Goal: Transaction & Acquisition: Purchase product/service

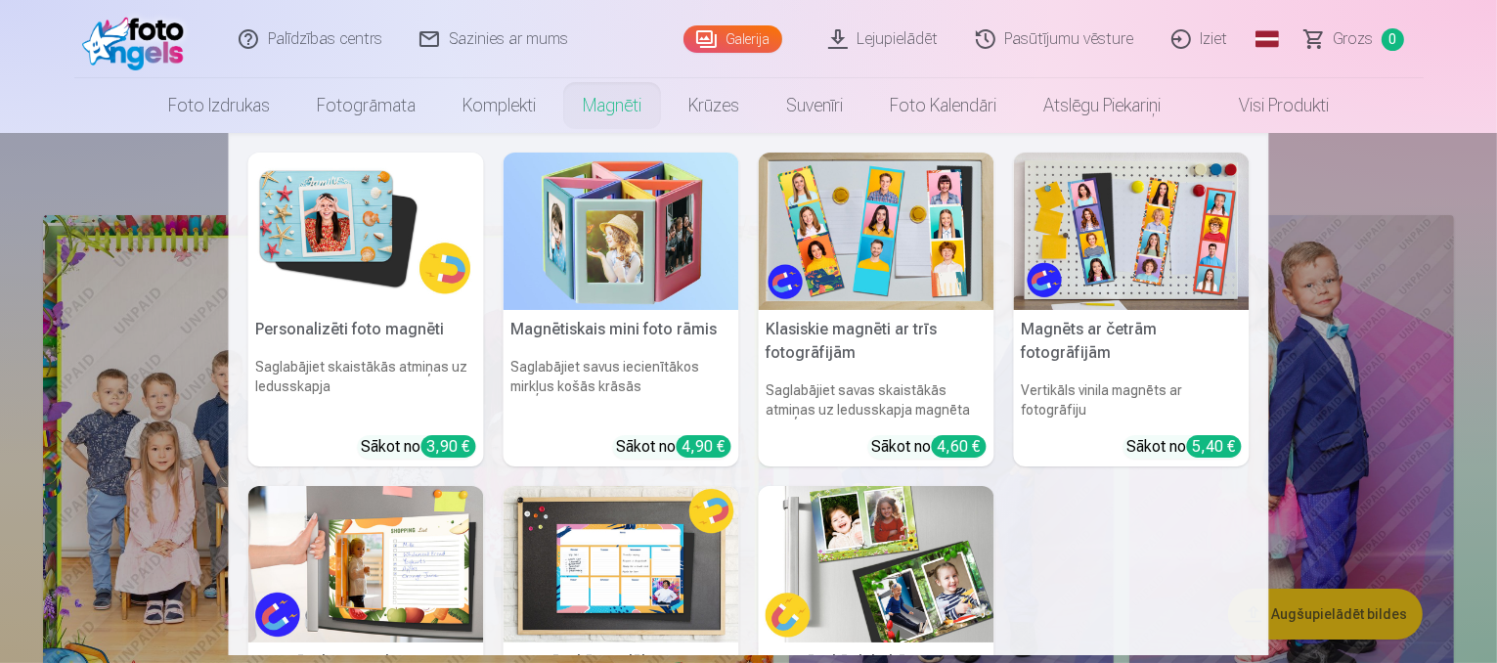
click at [422, 367] on h6 "Saglabājiet skaistākās atmiņas uz ledusskapja" at bounding box center [366, 388] width 236 height 78
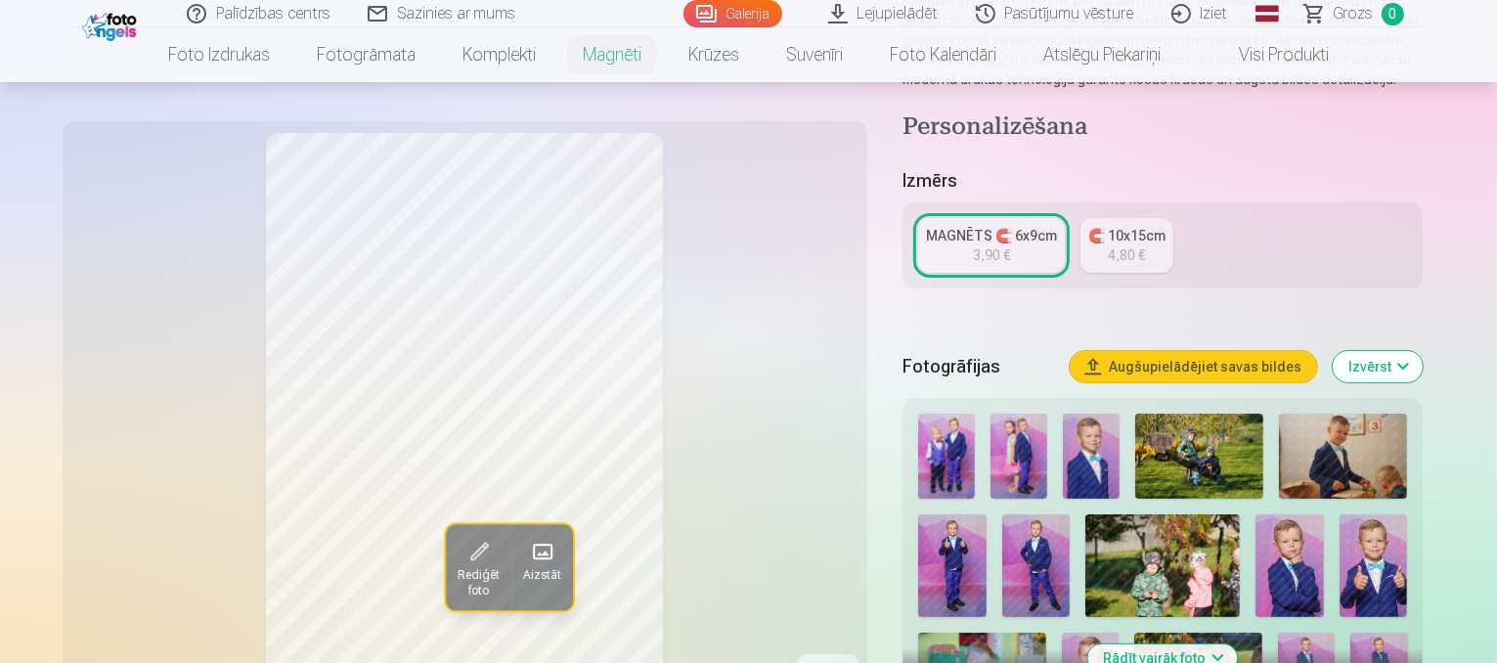
scroll to position [313, 0]
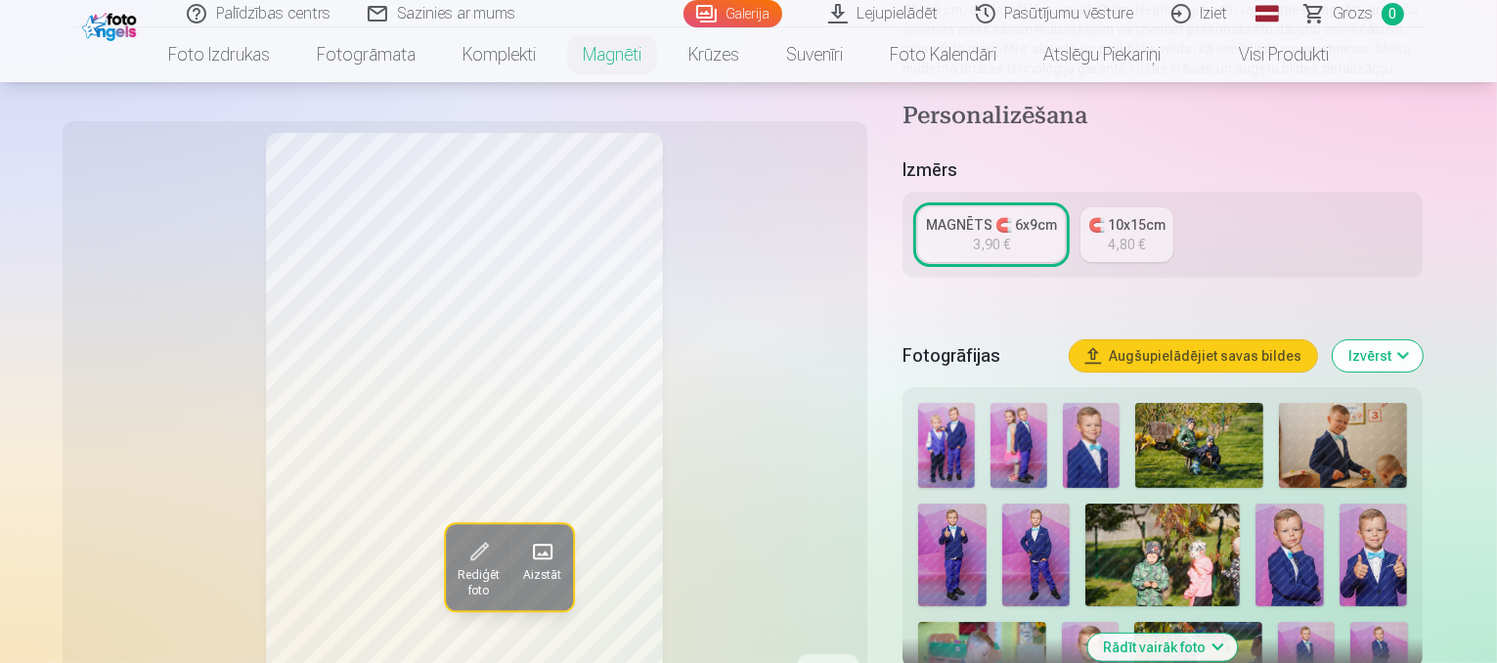
click at [1099, 426] on img at bounding box center [1091, 445] width 57 height 85
click at [1255, 532] on img at bounding box center [1289, 554] width 68 height 103
click at [1339, 529] on img at bounding box center [1373, 554] width 68 height 103
click at [1118, 622] on img at bounding box center [1090, 664] width 57 height 85
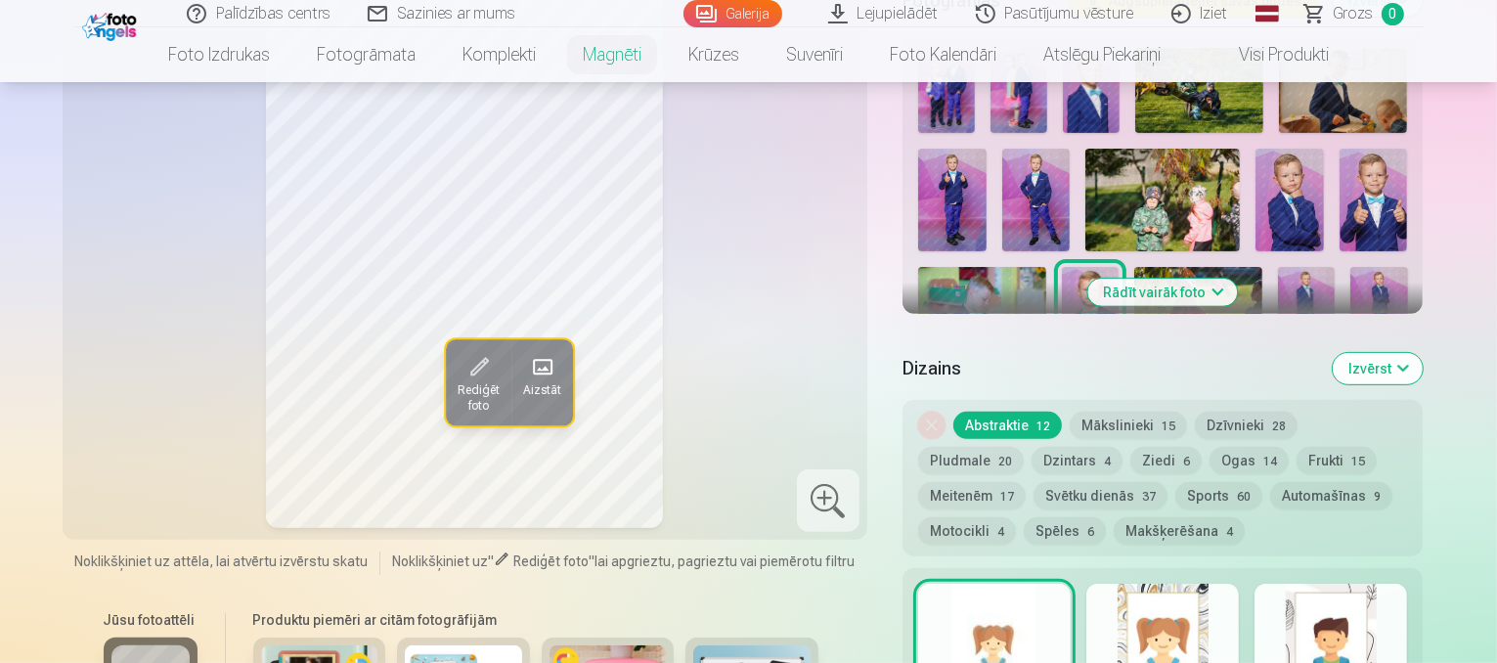
scroll to position [552, 0]
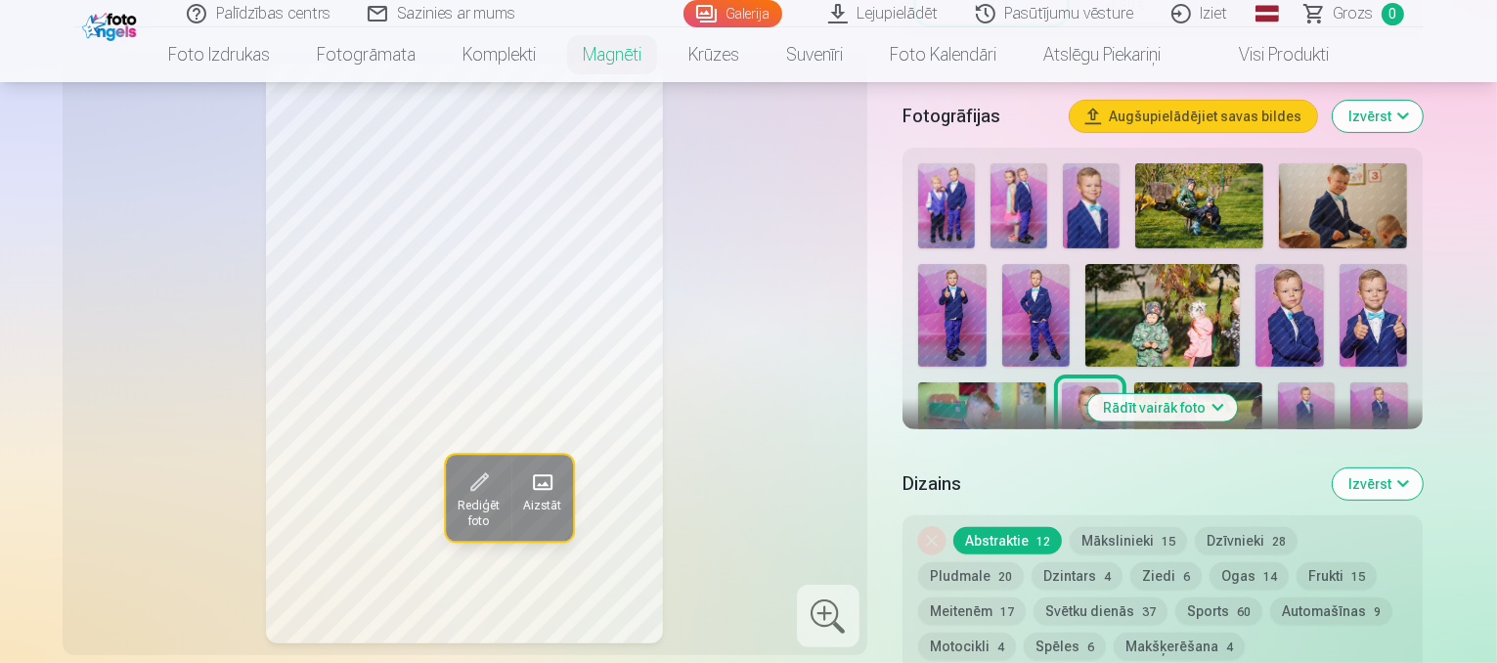
click at [1221, 398] on button "Rādīt vairāk foto" at bounding box center [1163, 407] width 150 height 27
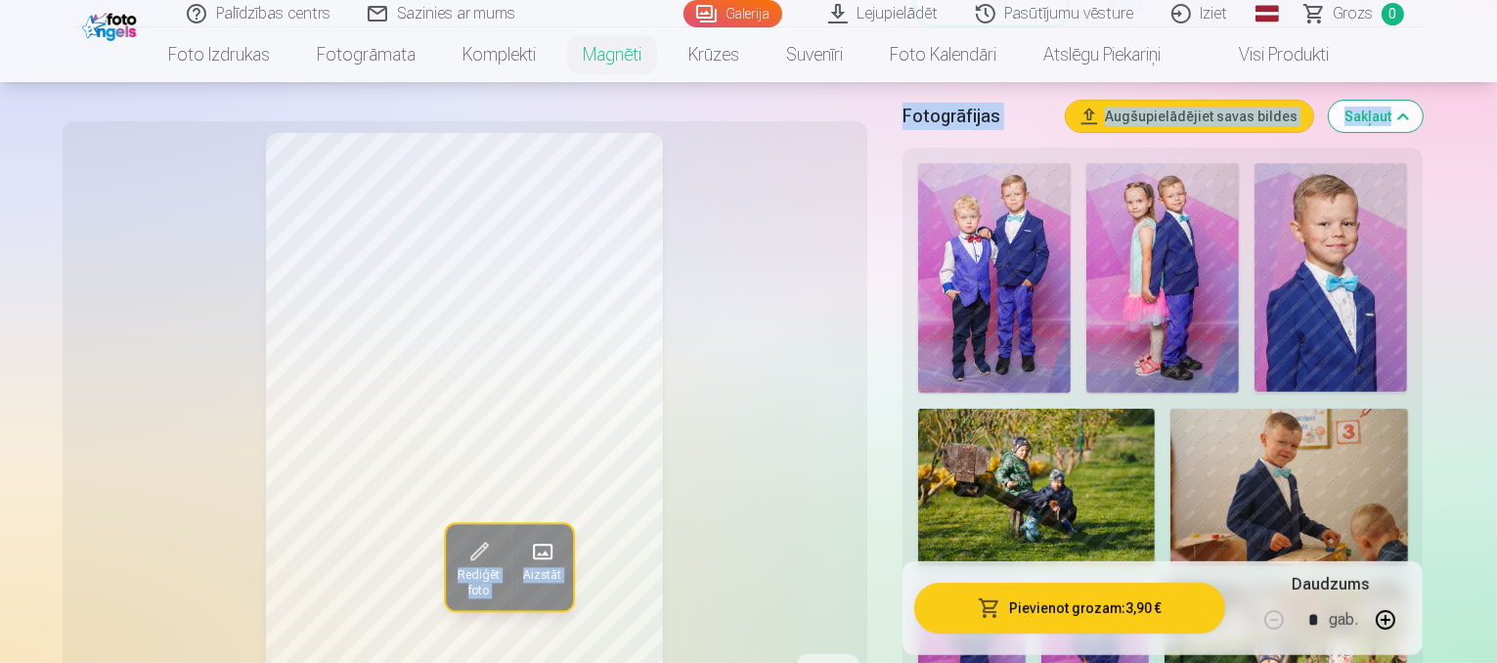
drag, startPoint x: 1496, startPoint y: 71, endPoint x: 1501, endPoint y: 106, distance: 34.6
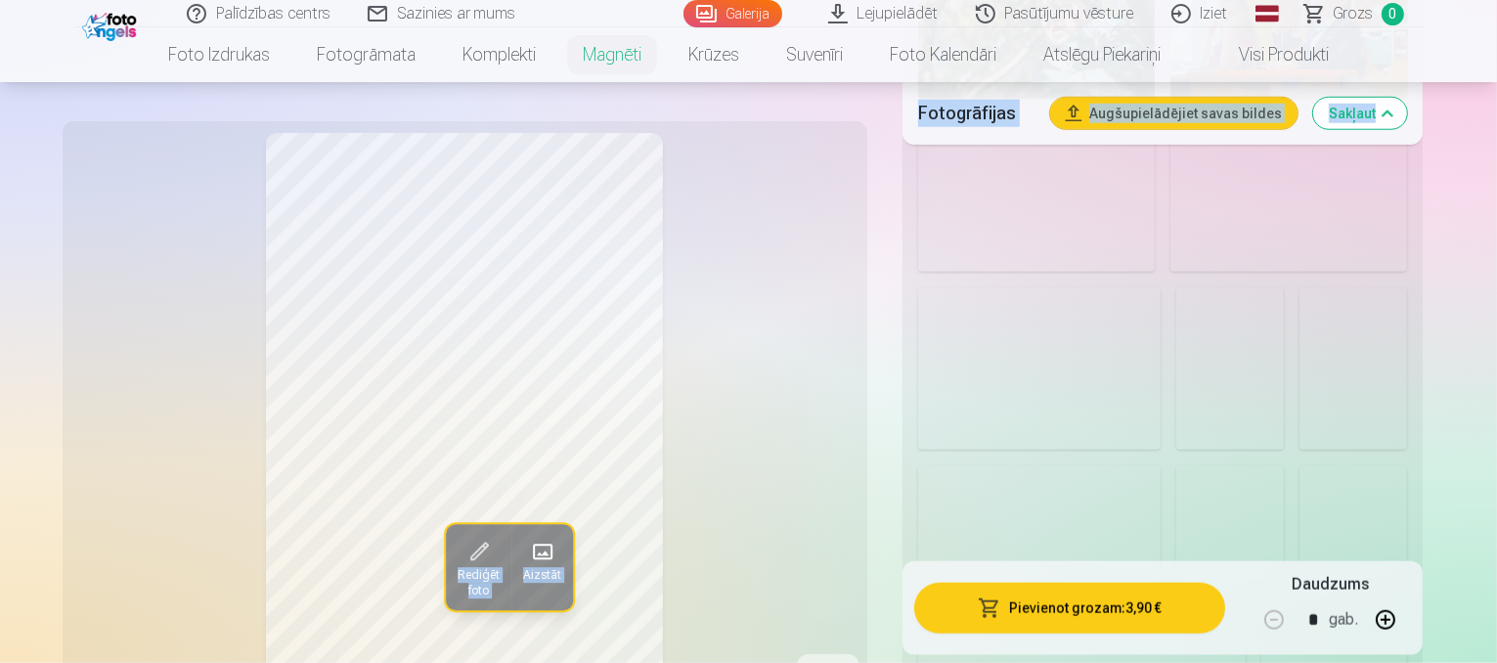
scroll to position [1999, 0]
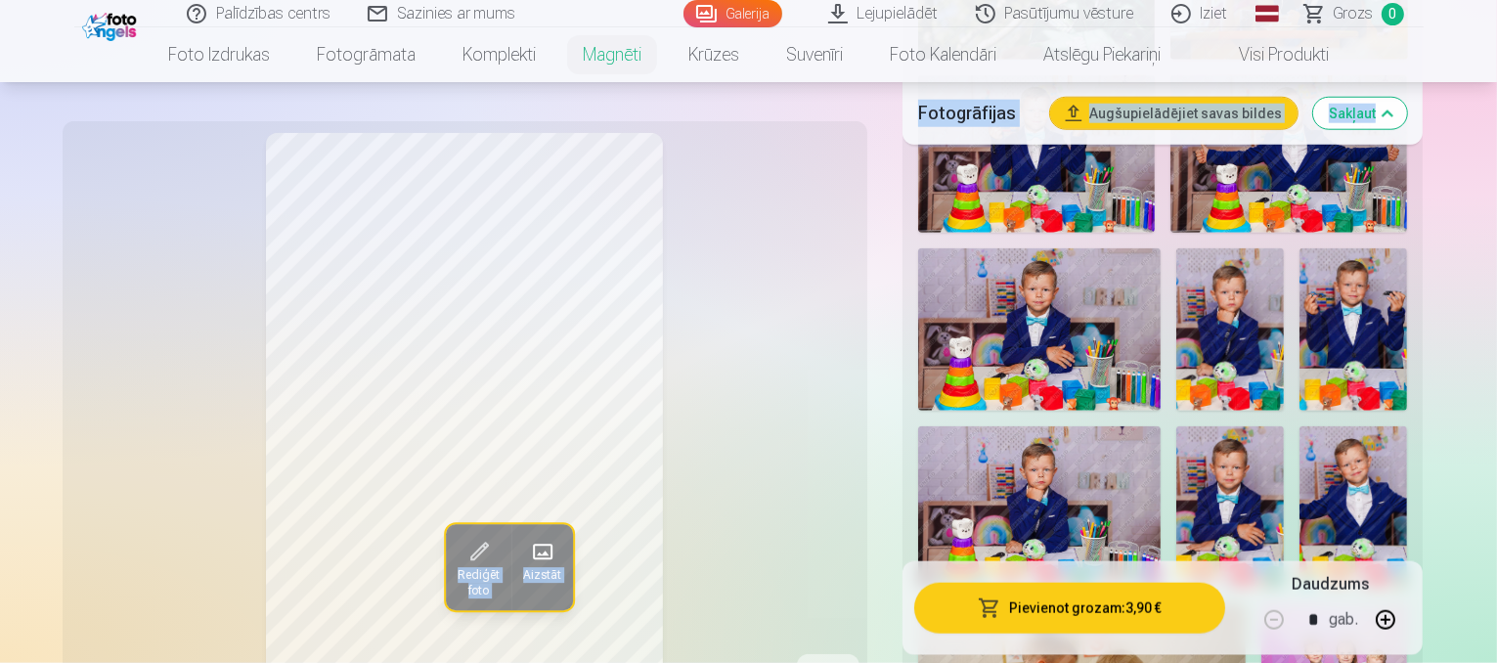
click at [1284, 426] on img at bounding box center [1230, 507] width 108 height 162
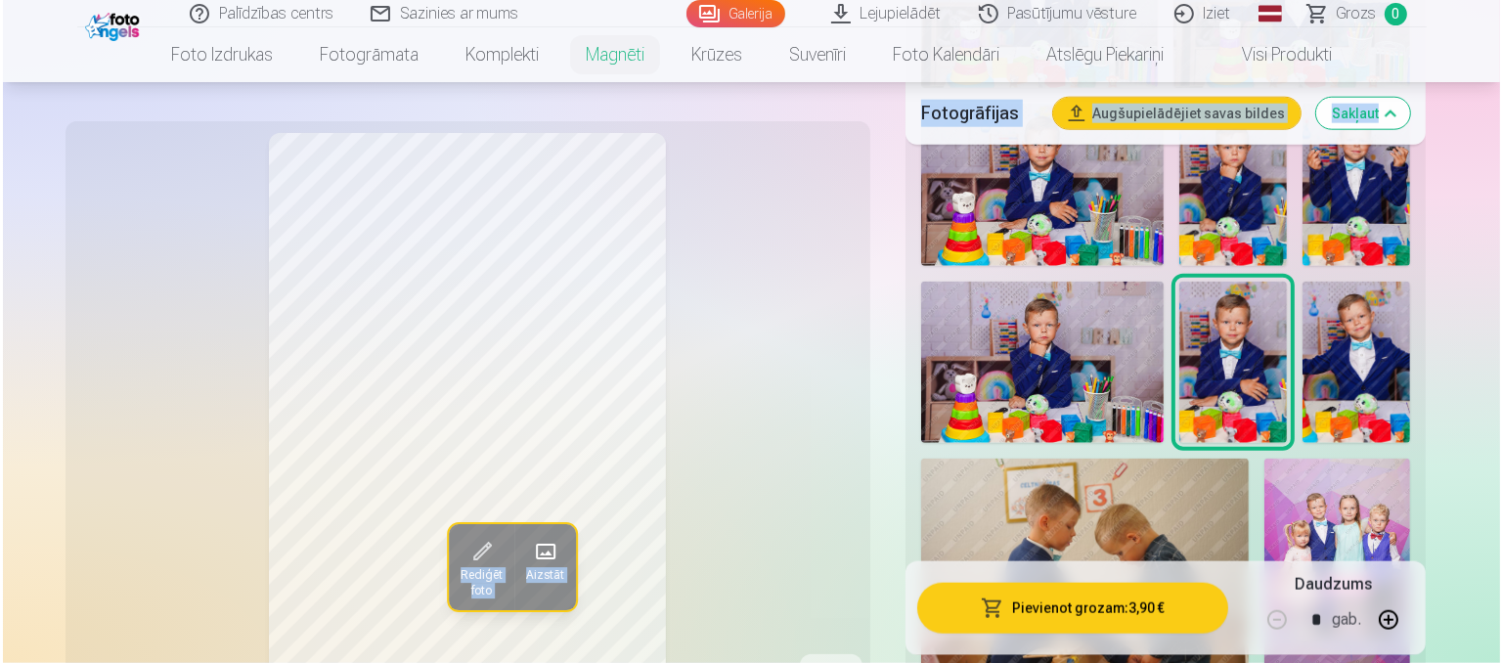
scroll to position [2234, 0]
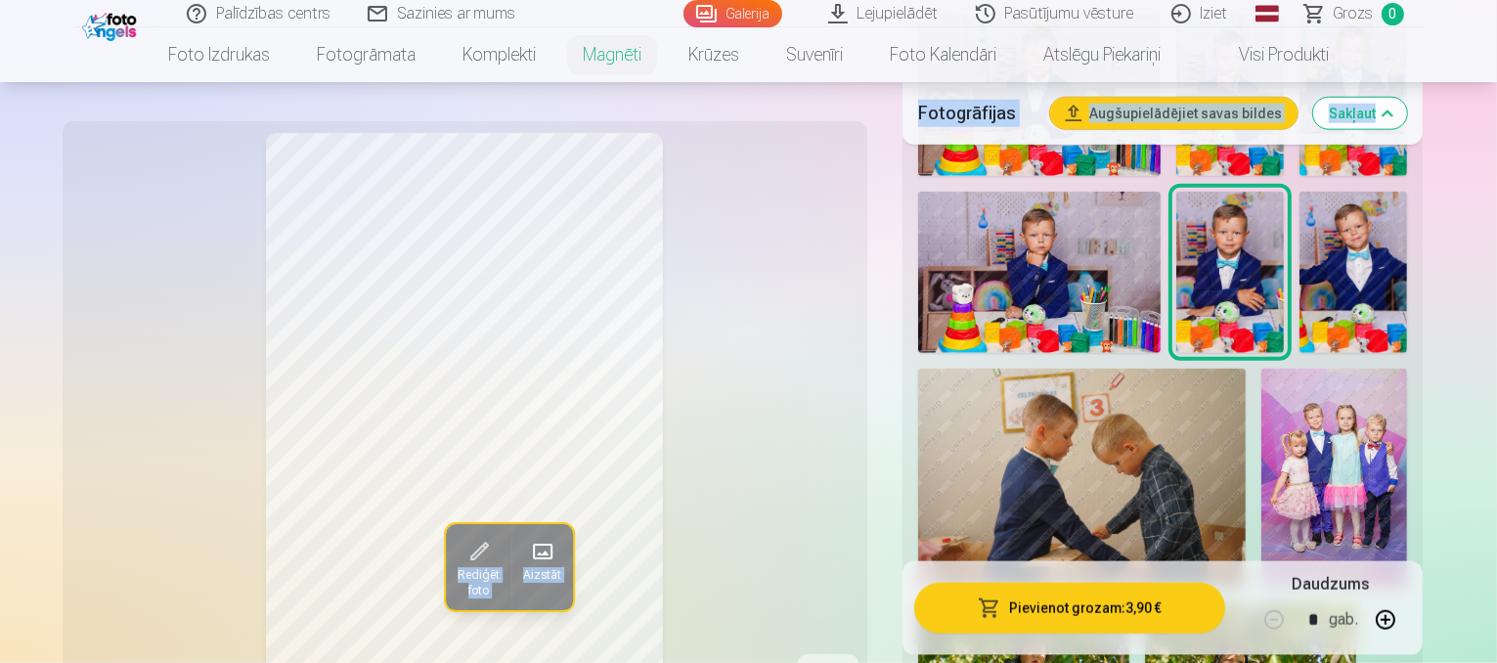
click at [1169, 603] on button "Pievienot grozam : 3,90 €" at bounding box center [1070, 608] width 312 height 51
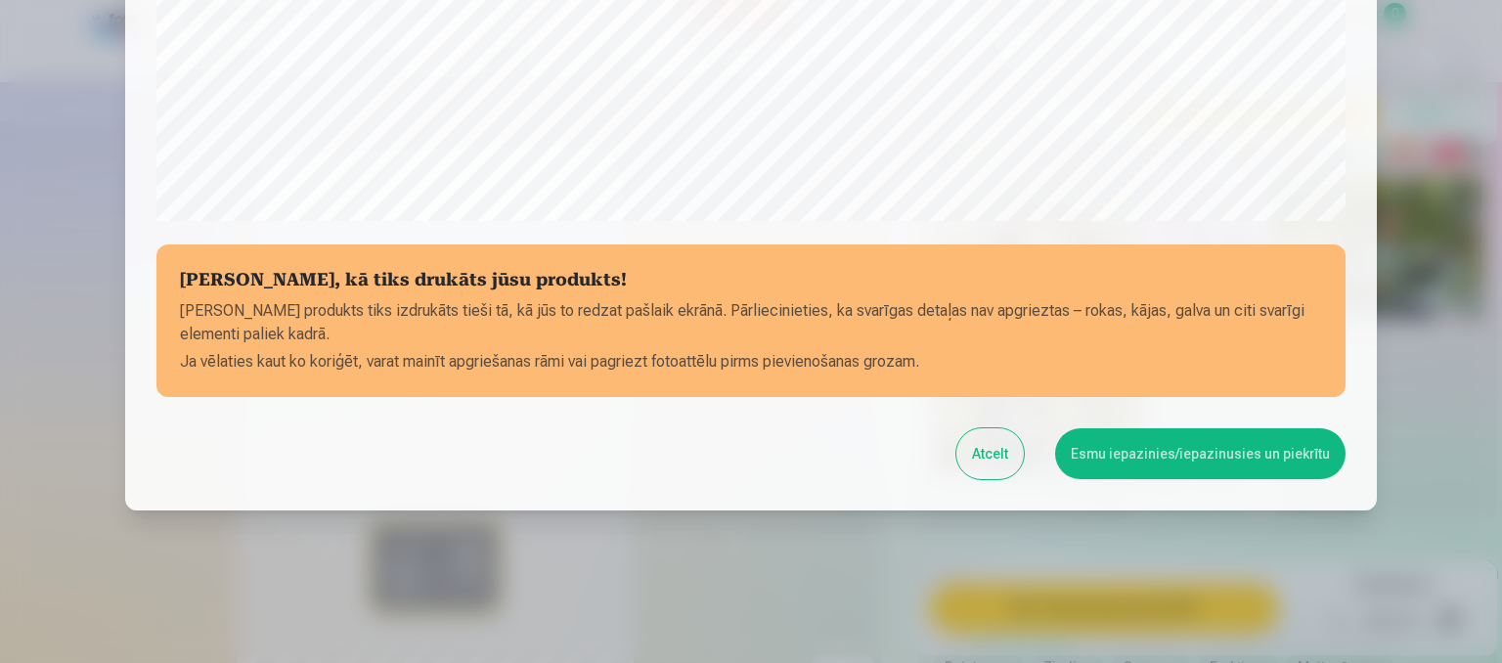
scroll to position [745, 0]
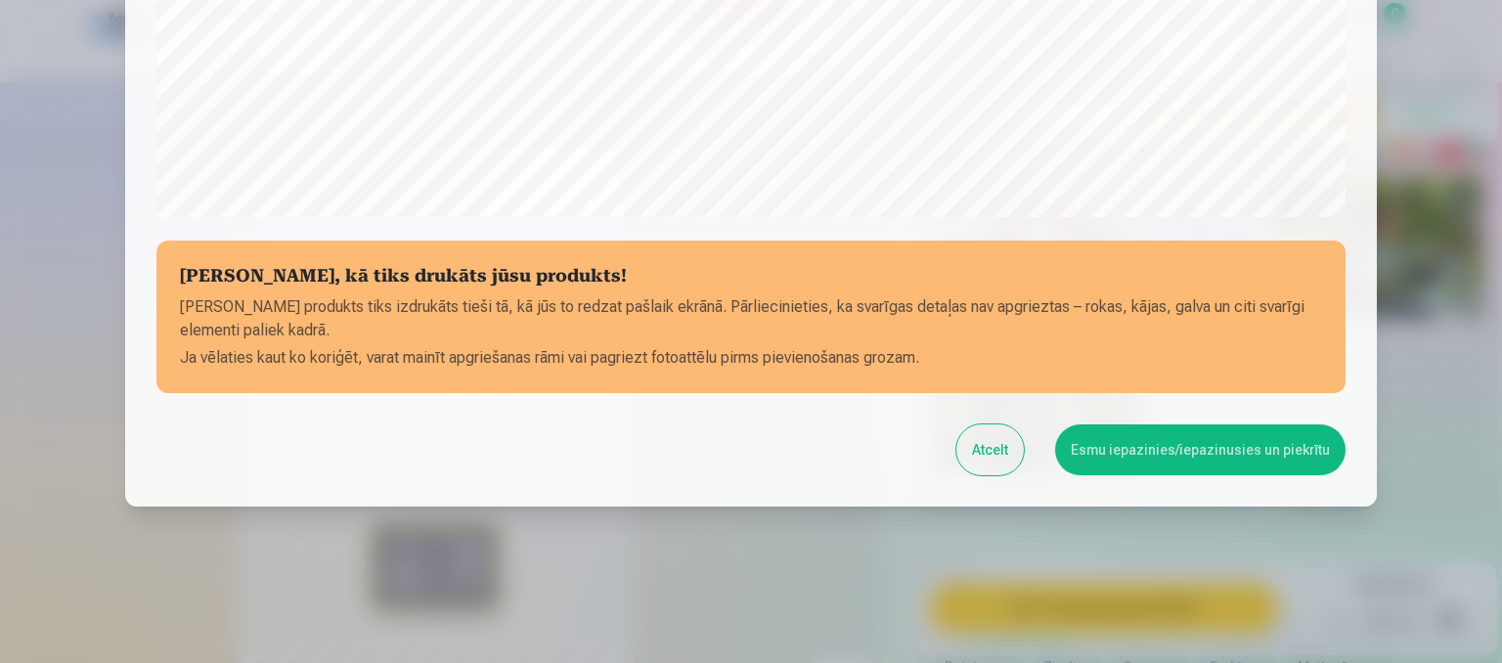
click at [1209, 447] on button "Esmu iepazinies/iepazinusies un piekrītu" at bounding box center [1200, 449] width 290 height 51
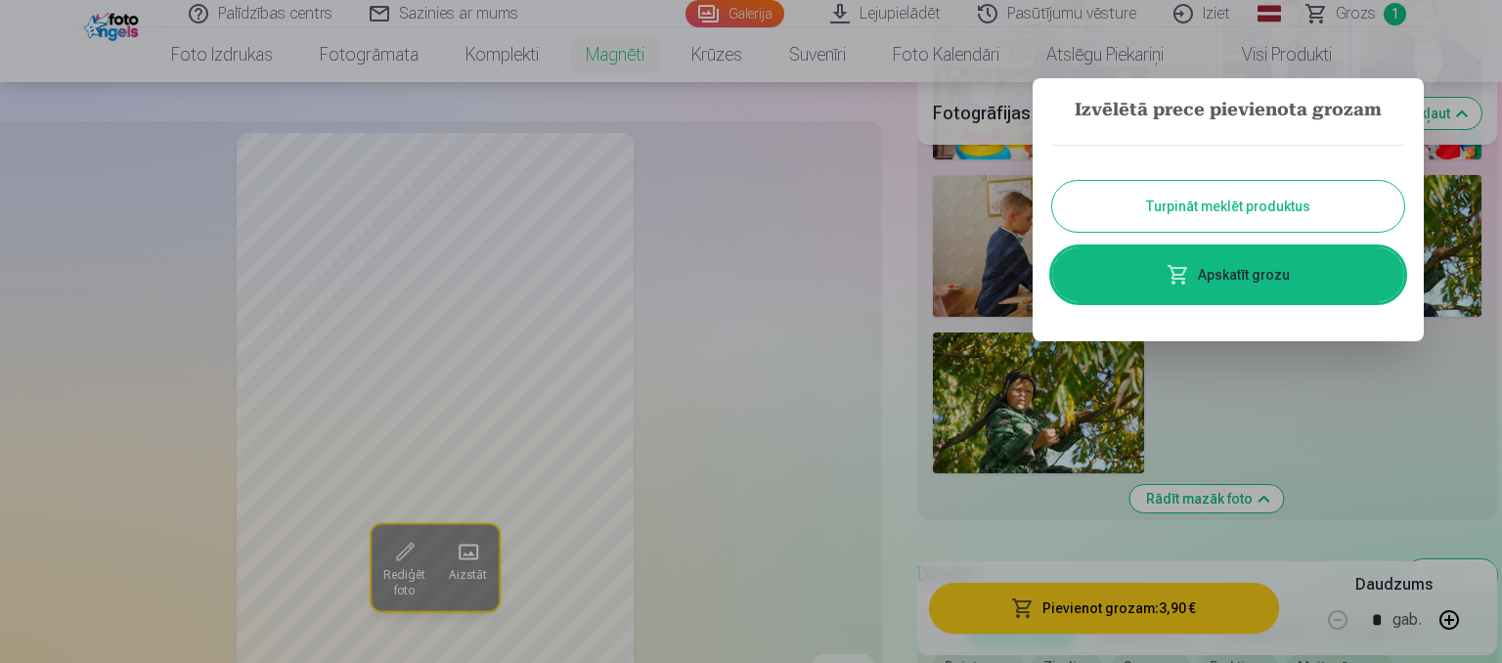
click at [1285, 265] on link "Apskatīt grozu" at bounding box center [1228, 274] width 352 height 55
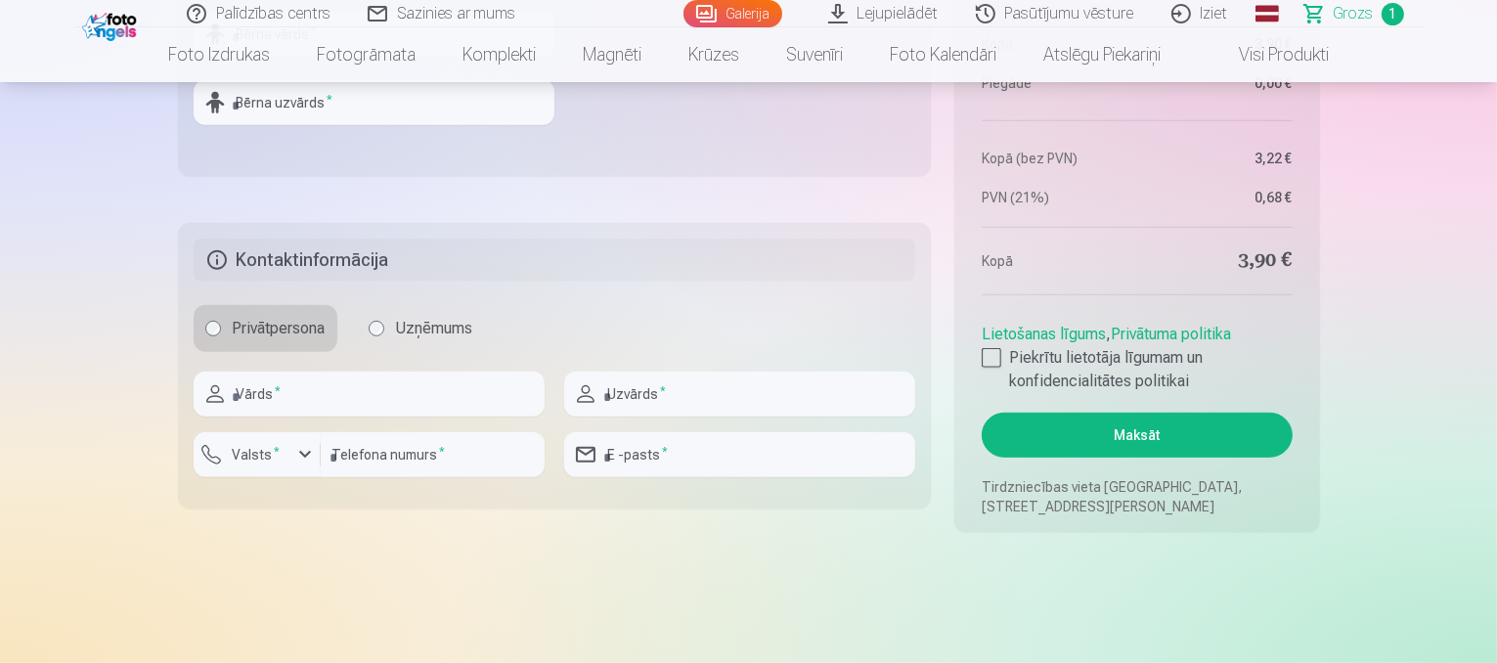
scroll to position [896, 0]
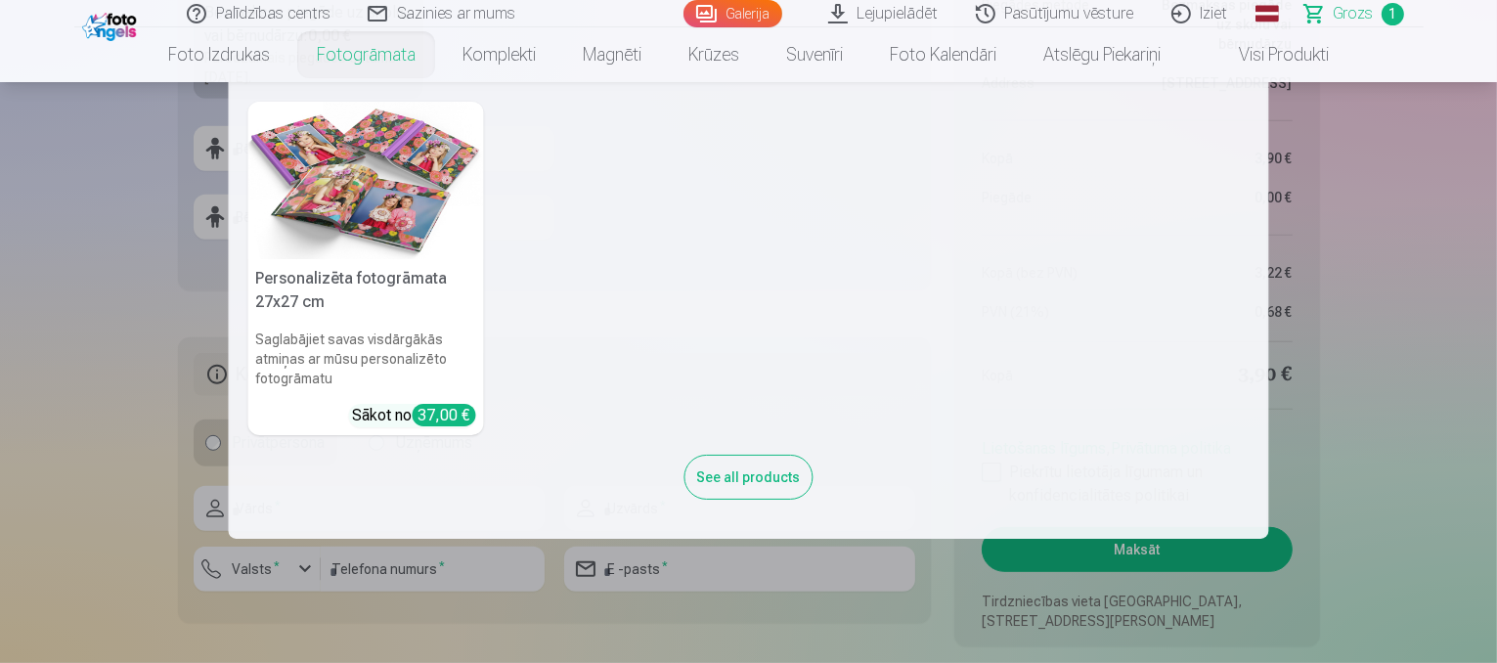
click at [182, 178] on nav "Personalizēta fotogrāmata 27x27 cm Saglabājiet savas visdārgākās atmiņas ar mūs…" at bounding box center [748, 310] width 1497 height 457
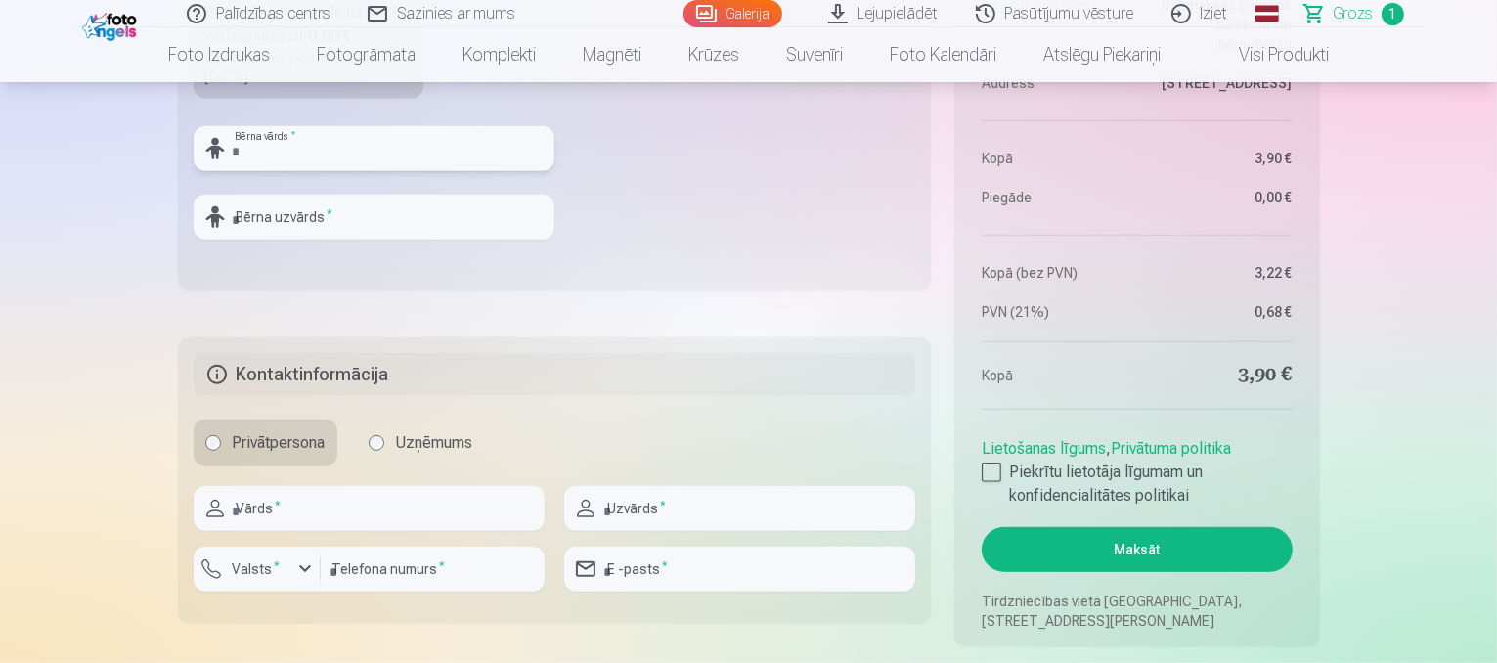
click at [292, 135] on input "text" at bounding box center [374, 148] width 361 height 45
type input "********"
click at [316, 217] on input "text" at bounding box center [374, 217] width 361 height 45
type input "*******"
click at [376, 498] on input "text" at bounding box center [369, 508] width 351 height 45
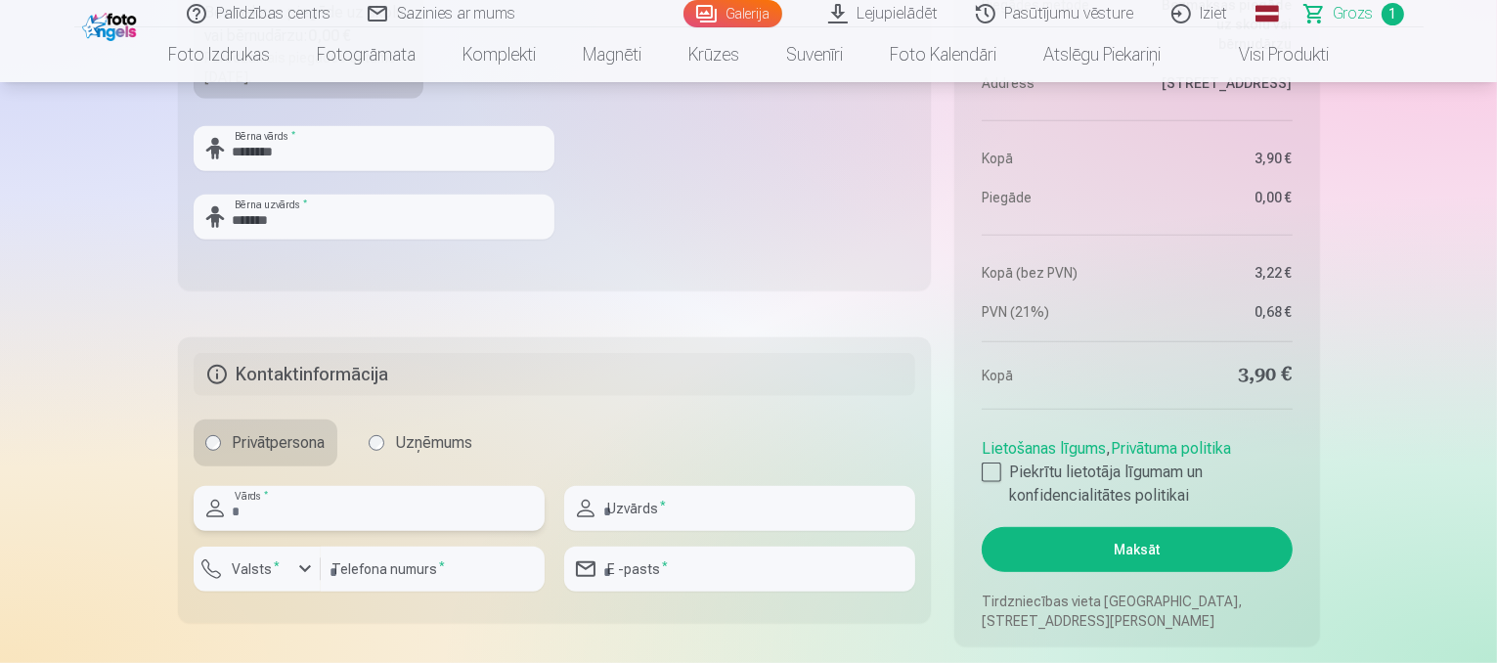
type input "*****"
click at [647, 510] on input "*****" at bounding box center [739, 508] width 351 height 45
type input "**********"
click at [473, 570] on input "number" at bounding box center [433, 569] width 224 height 45
type input "********"
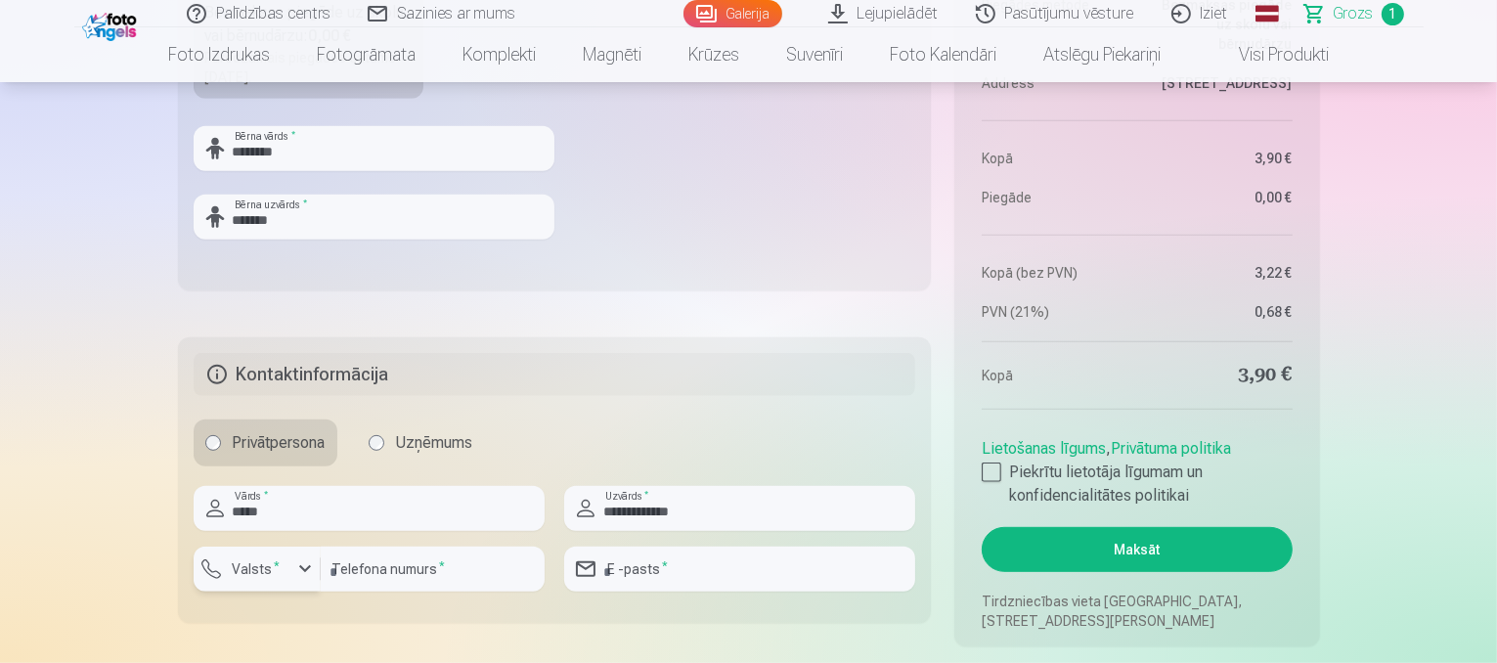
click at [252, 574] on label "Valsts *" at bounding box center [257, 569] width 64 height 20
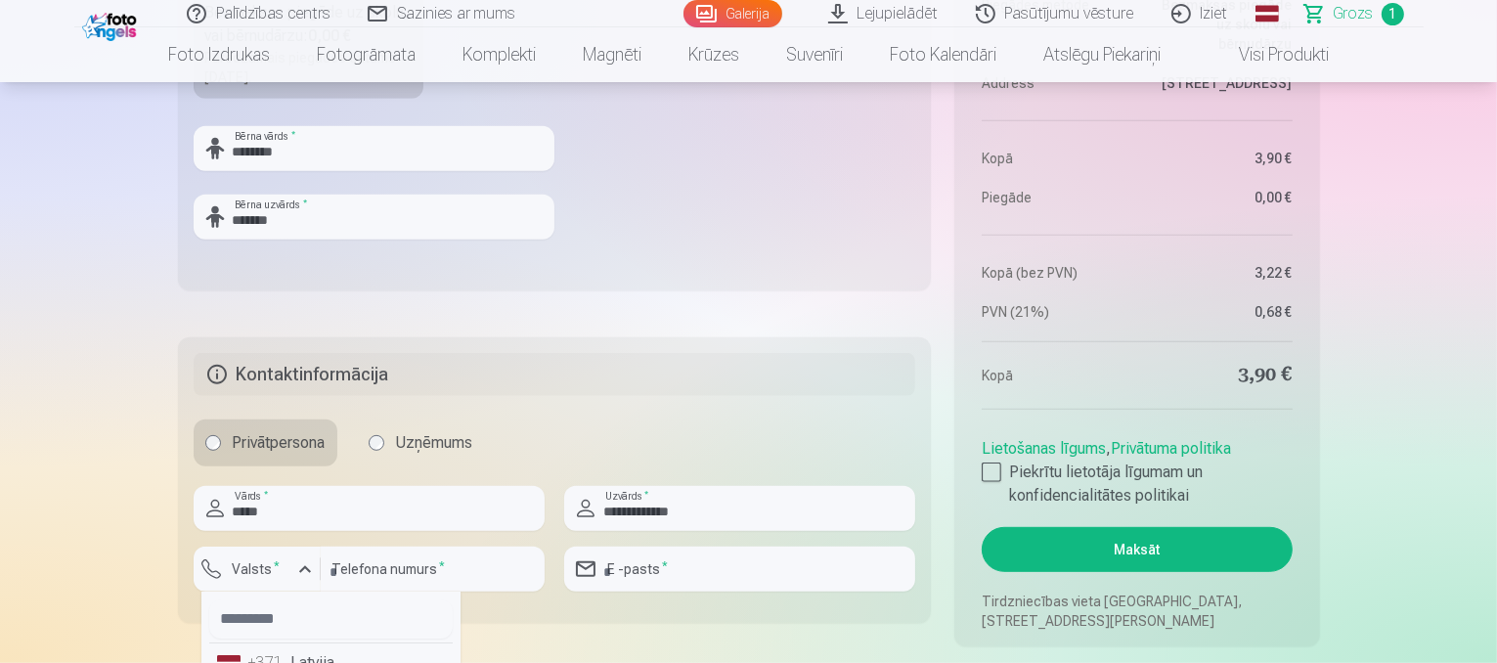
click at [282, 651] on div "+371" at bounding box center [267, 662] width 39 height 23
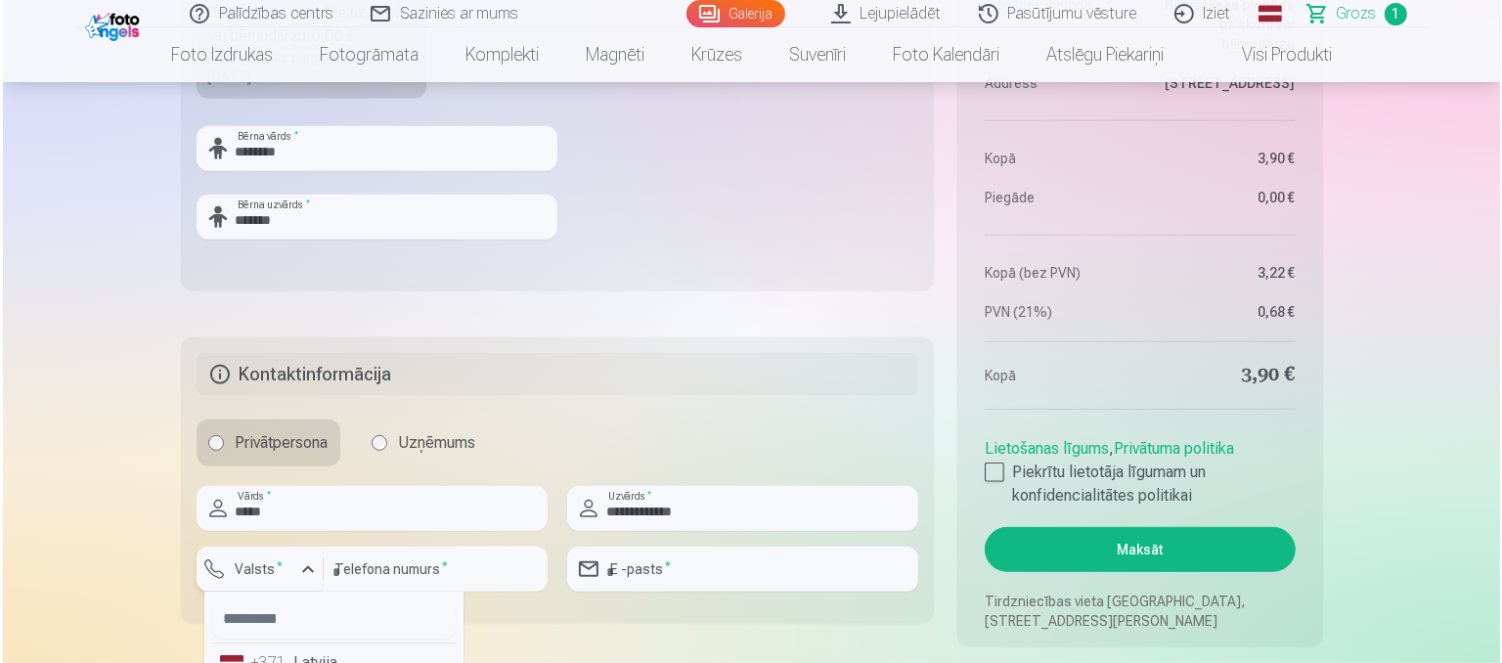
scroll to position [915, 0]
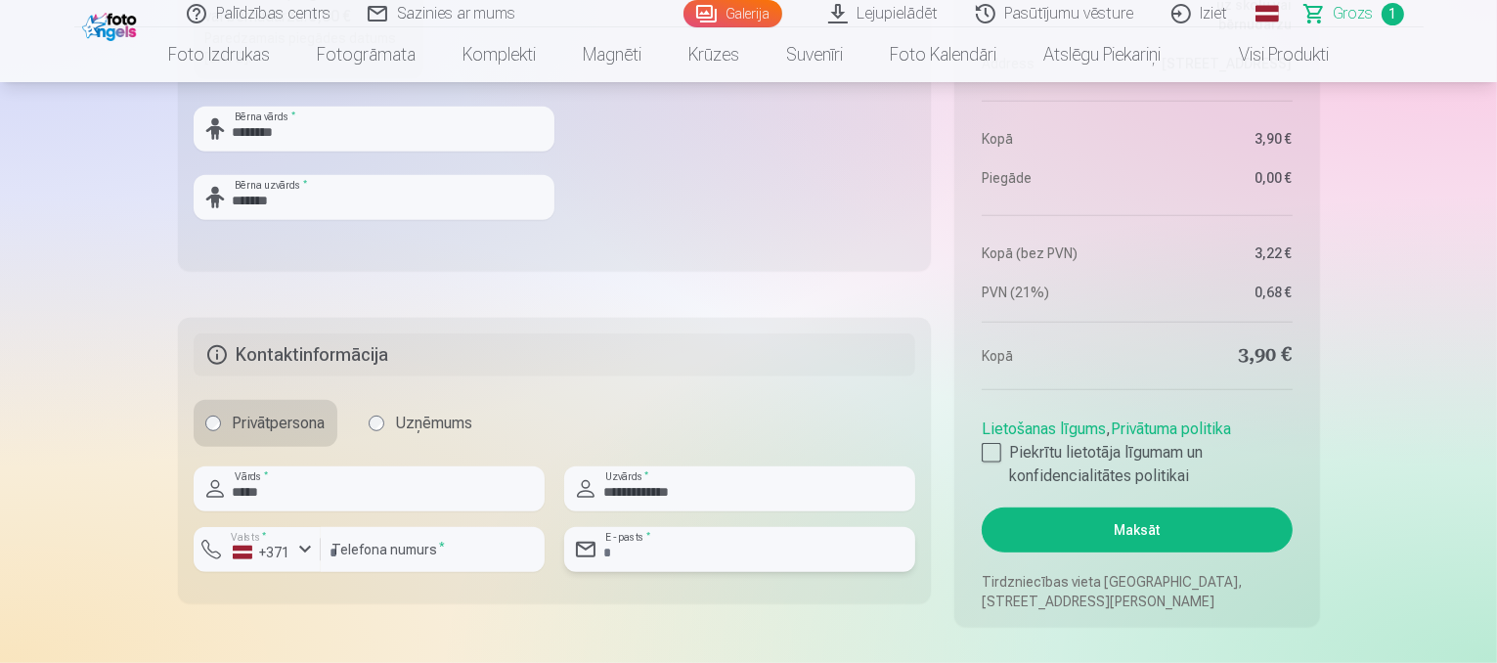
click at [670, 541] on input "email" at bounding box center [739, 549] width 351 height 45
type input "**********"
click at [999, 454] on div at bounding box center [992, 453] width 20 height 20
click at [1079, 531] on button "Maksāt" at bounding box center [1137, 529] width 310 height 45
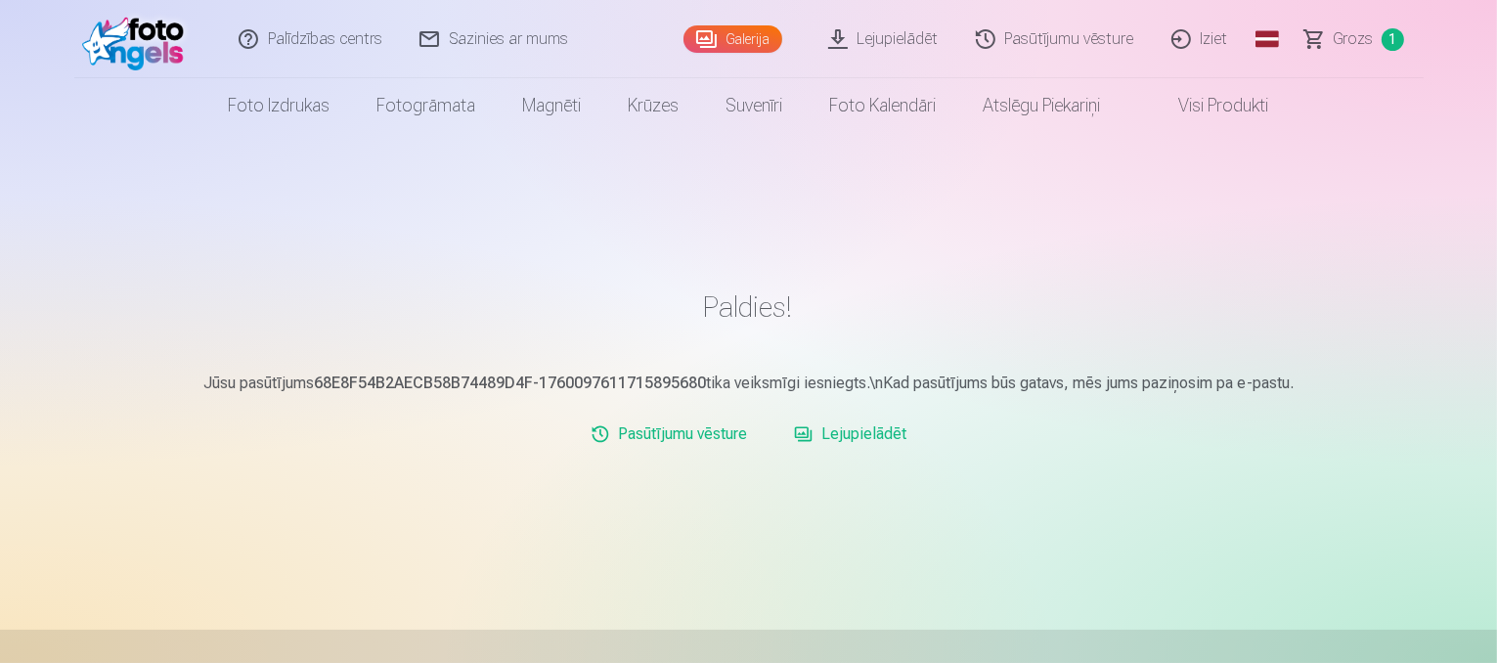
click at [711, 435] on link "Pasūtījumu vēsture" at bounding box center [669, 434] width 172 height 39
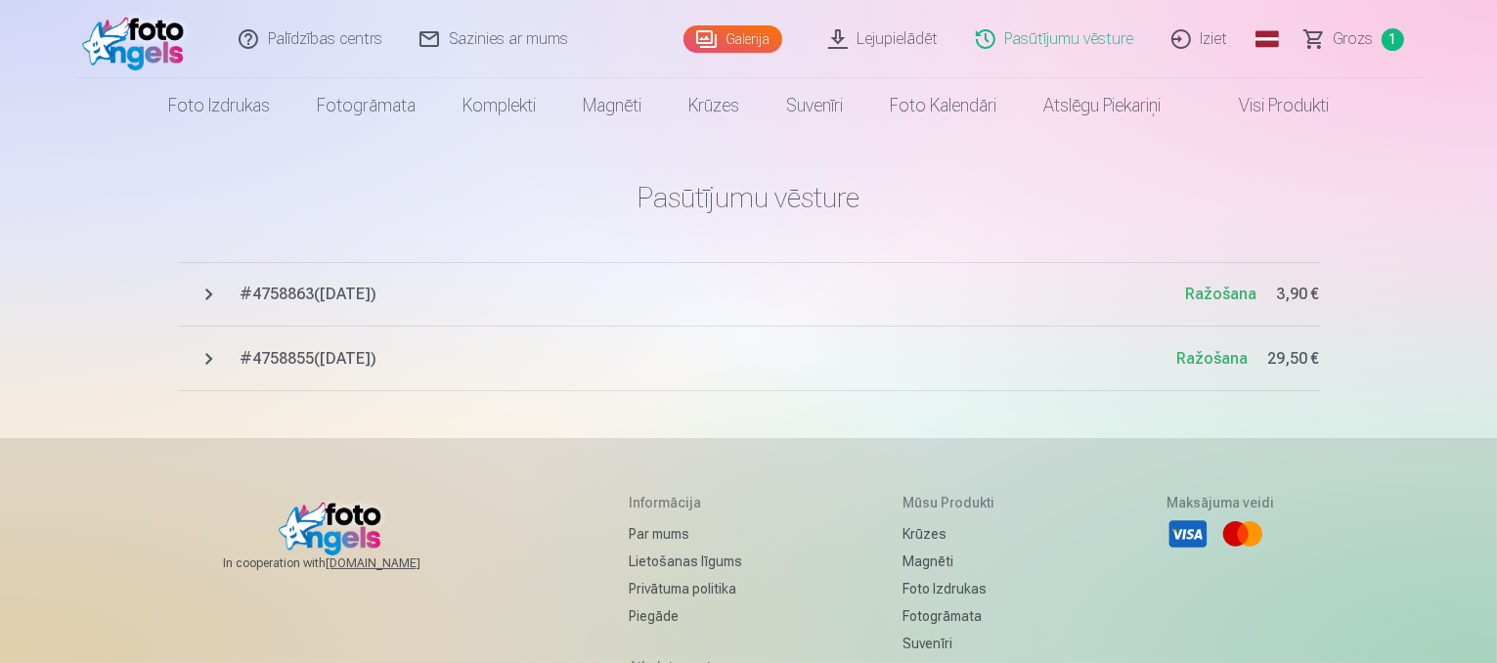
click at [899, 36] on link "Lejupielādēt" at bounding box center [884, 39] width 148 height 78
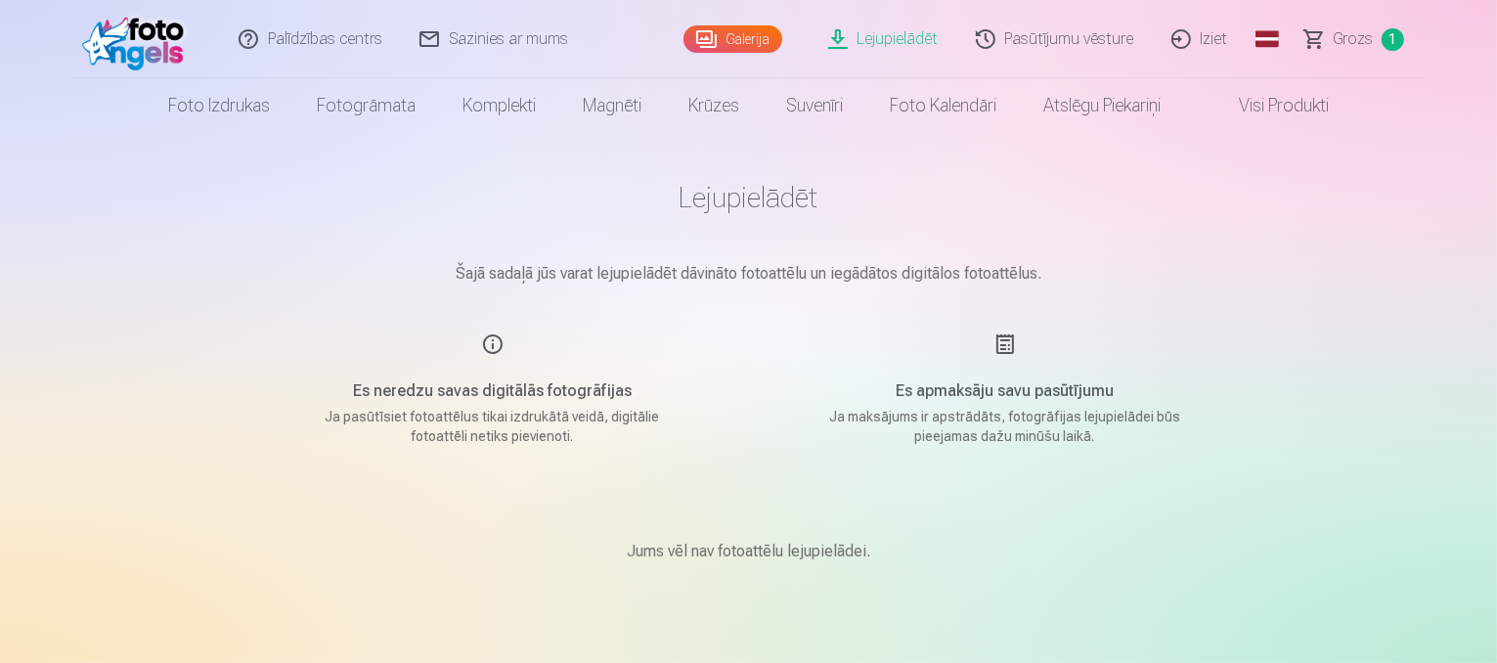
click at [747, 40] on link "Galerija" at bounding box center [732, 38] width 99 height 27
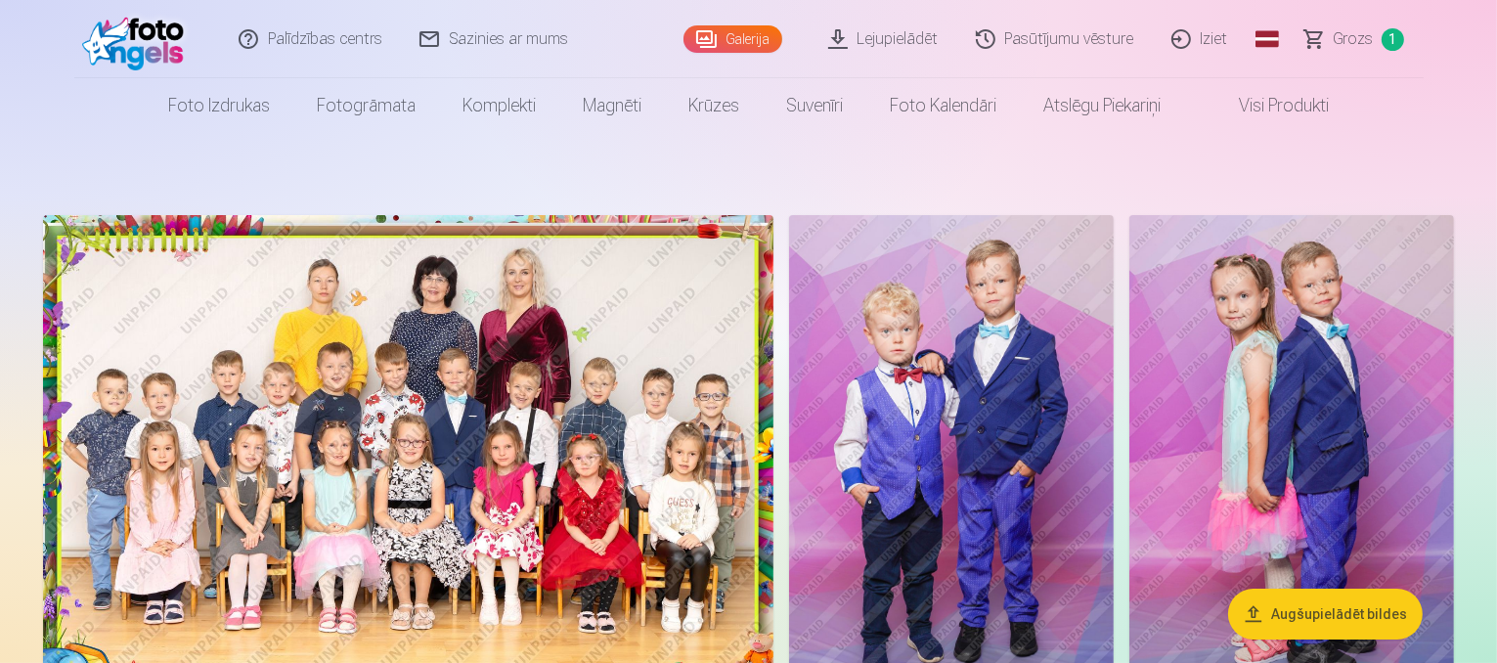
click at [773, 321] on img at bounding box center [408, 458] width 730 height 487
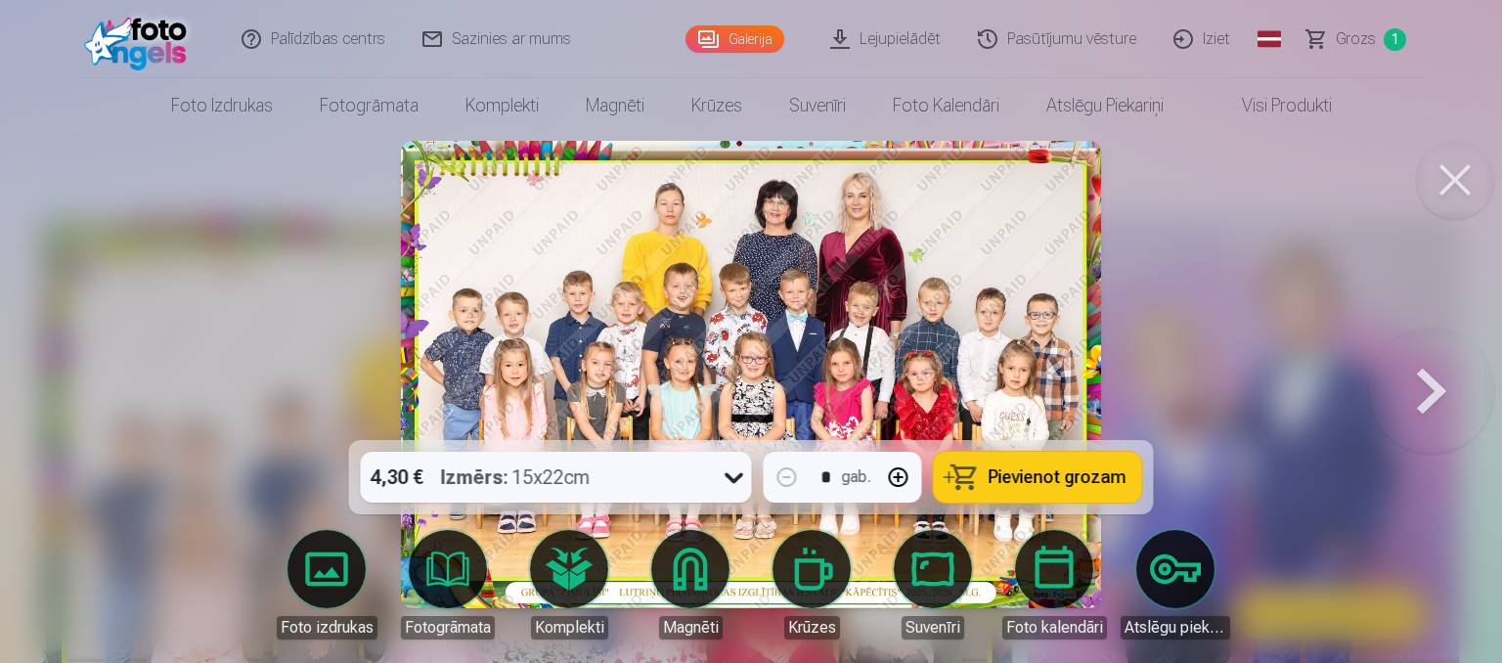
click at [1126, 473] on button "Pievienot grozam" at bounding box center [1038, 477] width 208 height 51
click at [1339, 46] on span "Grozs" at bounding box center [1355, 38] width 40 height 23
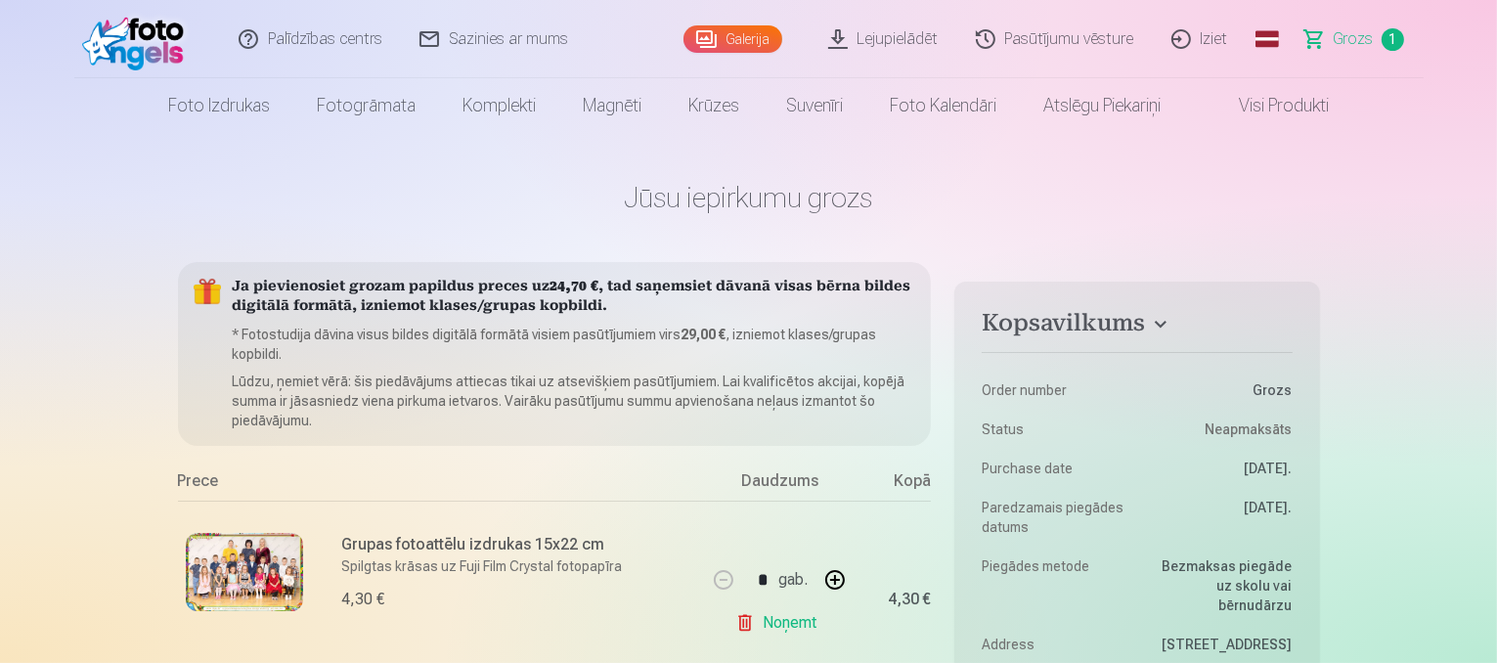
click at [774, 621] on link "Noņemt" at bounding box center [779, 622] width 89 height 39
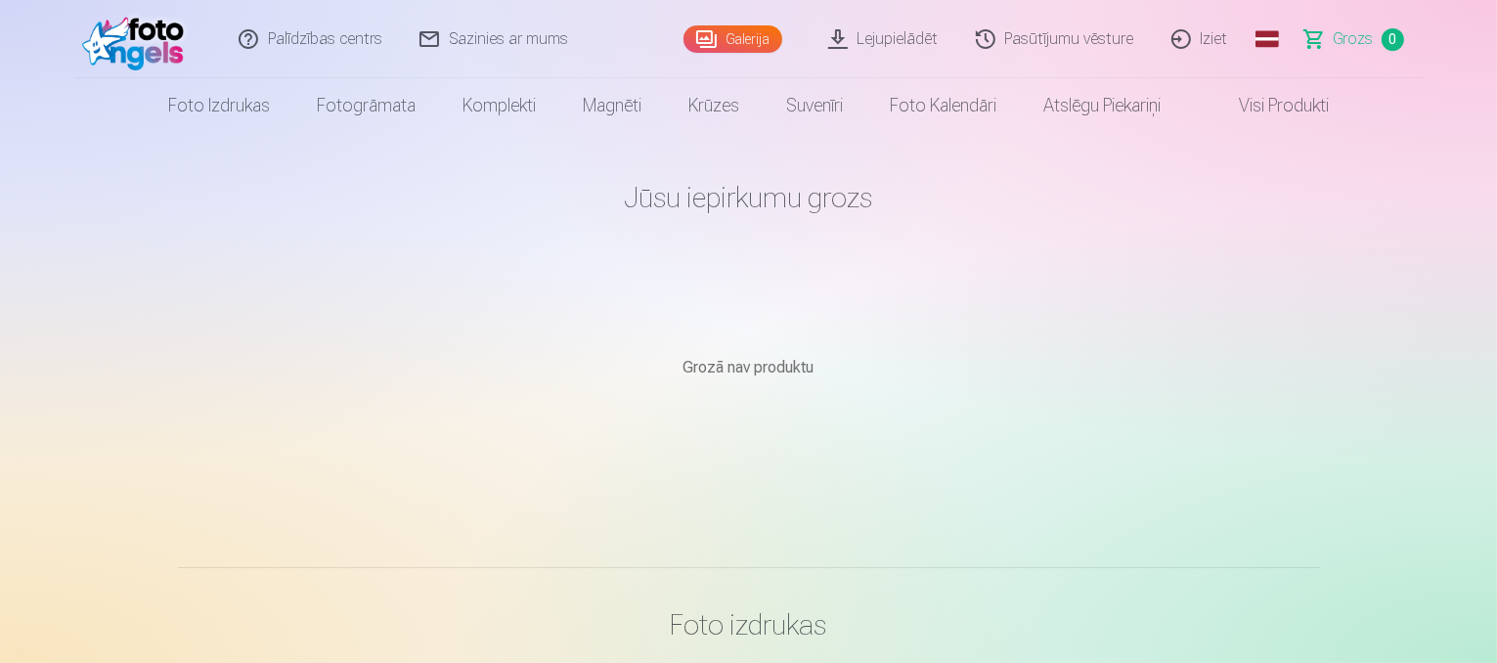
click at [899, 46] on link "Lejupielādēt" at bounding box center [884, 39] width 148 height 78
